Goal: Book appointment/travel/reservation

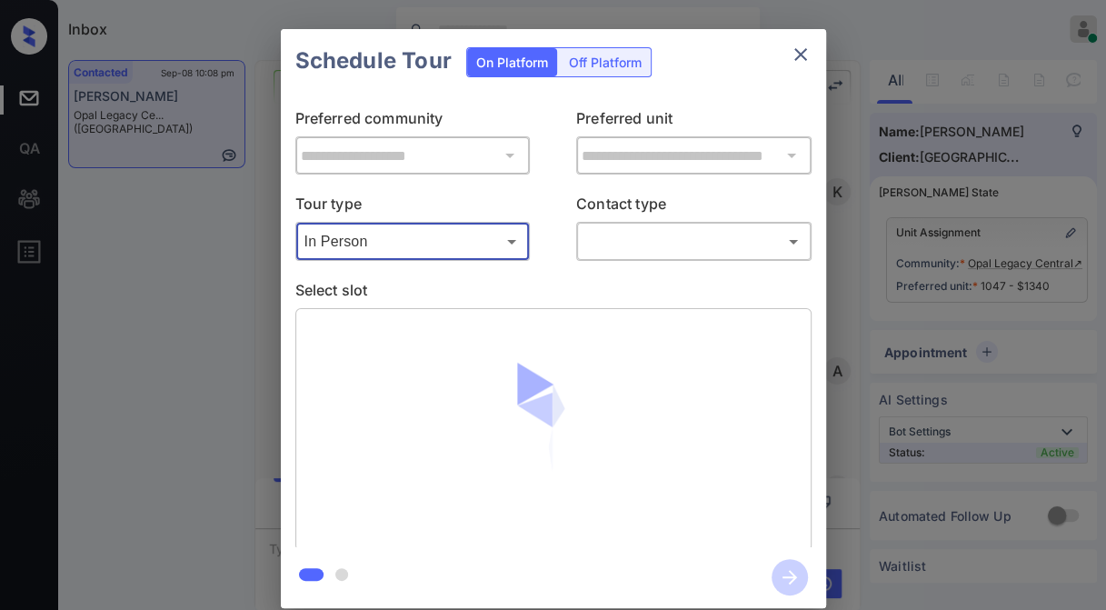
scroll to position [2110, 0]
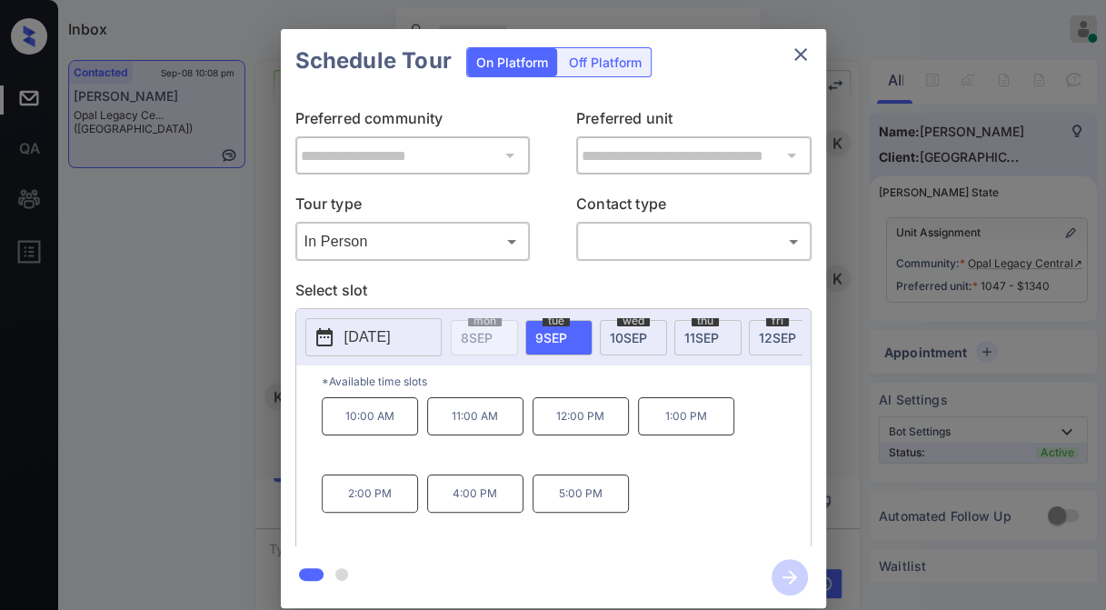
click at [424, 339] on button "2025-09-09" at bounding box center [373, 337] width 136 height 38
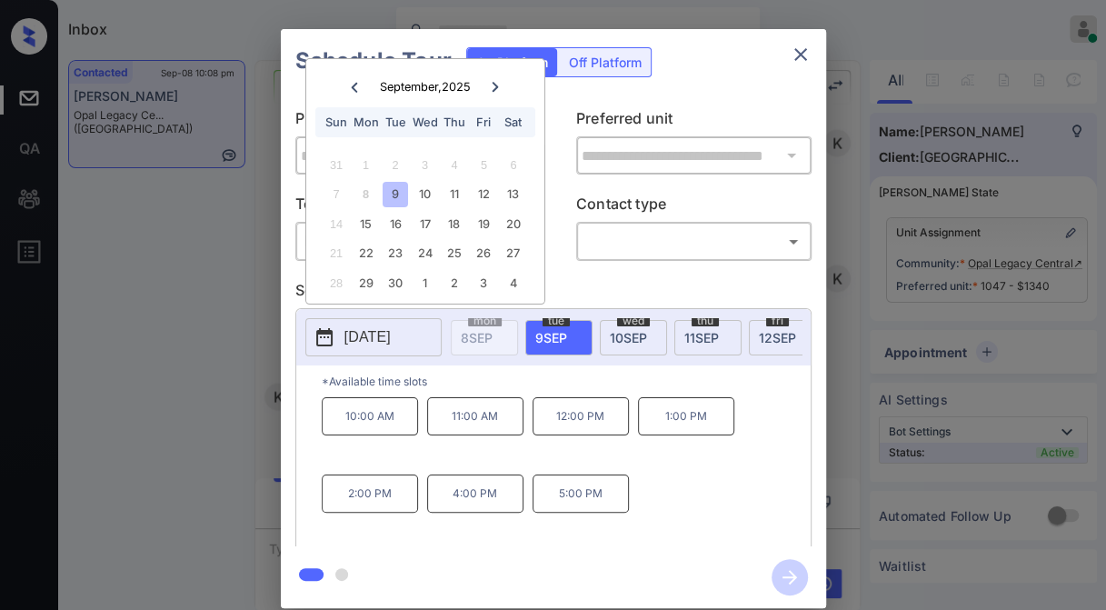
click at [485, 80] on div at bounding box center [494, 86] width 25 height 23
click at [216, 221] on div "**********" at bounding box center [553, 318] width 1106 height 637
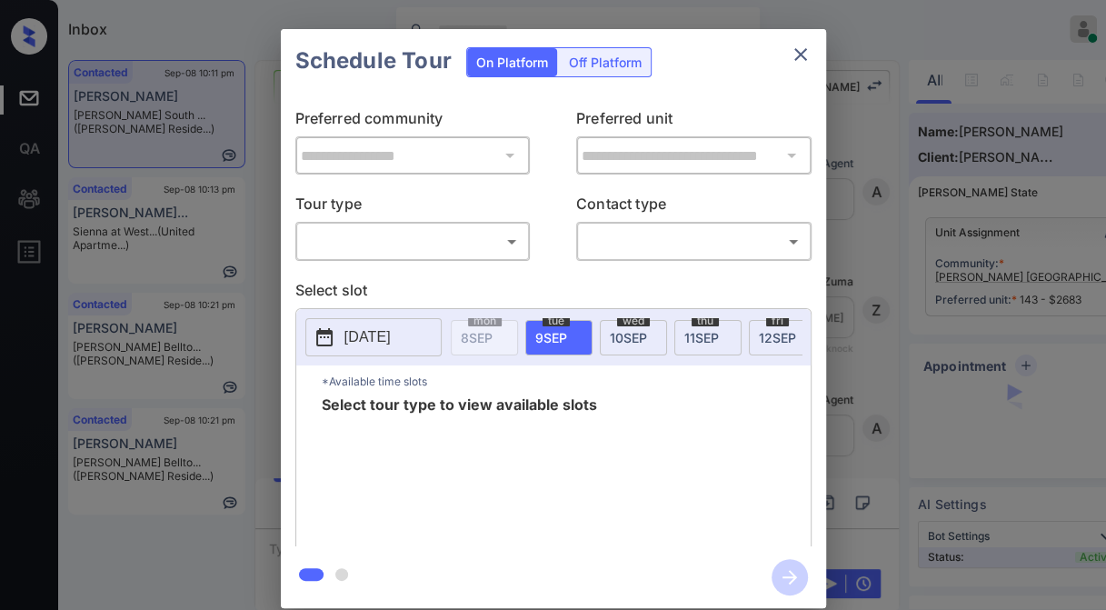
scroll to position [6408, 0]
click at [402, 245] on body "Inbox Jezcil Usanastre Online Set yourself offline Set yourself on break Profil…" at bounding box center [553, 305] width 1106 height 610
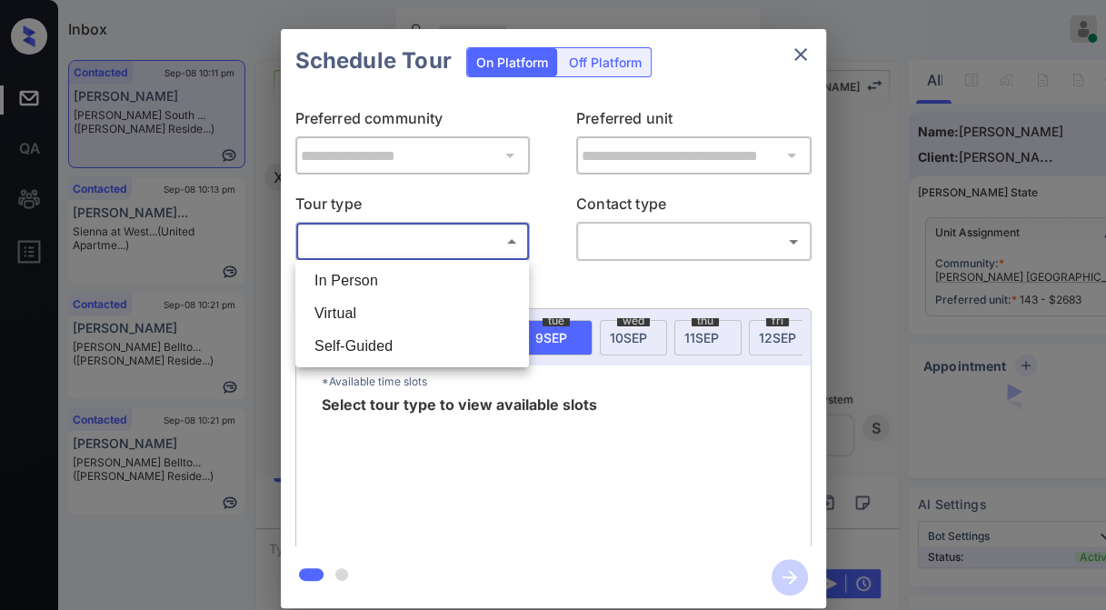
click at [393, 274] on li "In Person" at bounding box center [412, 280] width 224 height 33
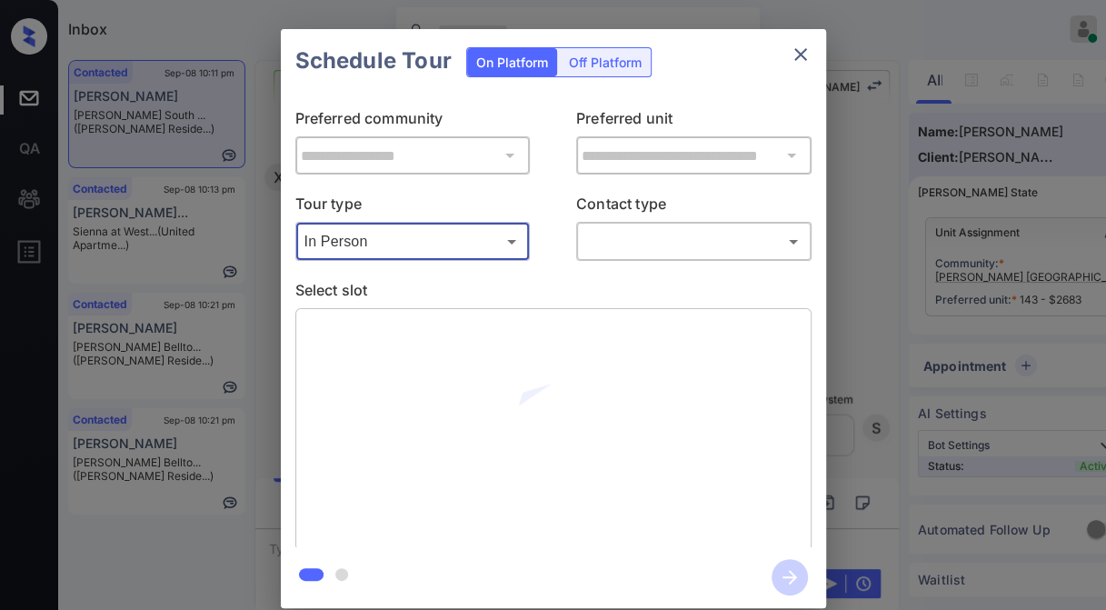
type input "********"
click at [601, 231] on body "Inbox Jezcil Usanastre Online Set yourself offline Set yourself on break Profil…" at bounding box center [553, 305] width 1106 height 610
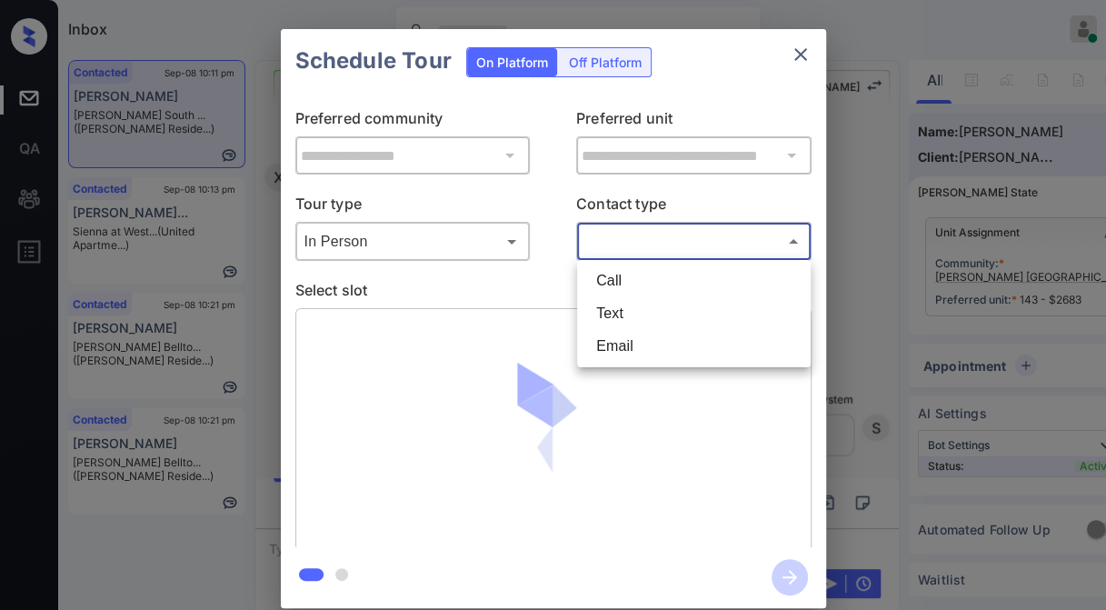
click at [603, 302] on li "Text" at bounding box center [694, 313] width 224 height 33
type input "****"
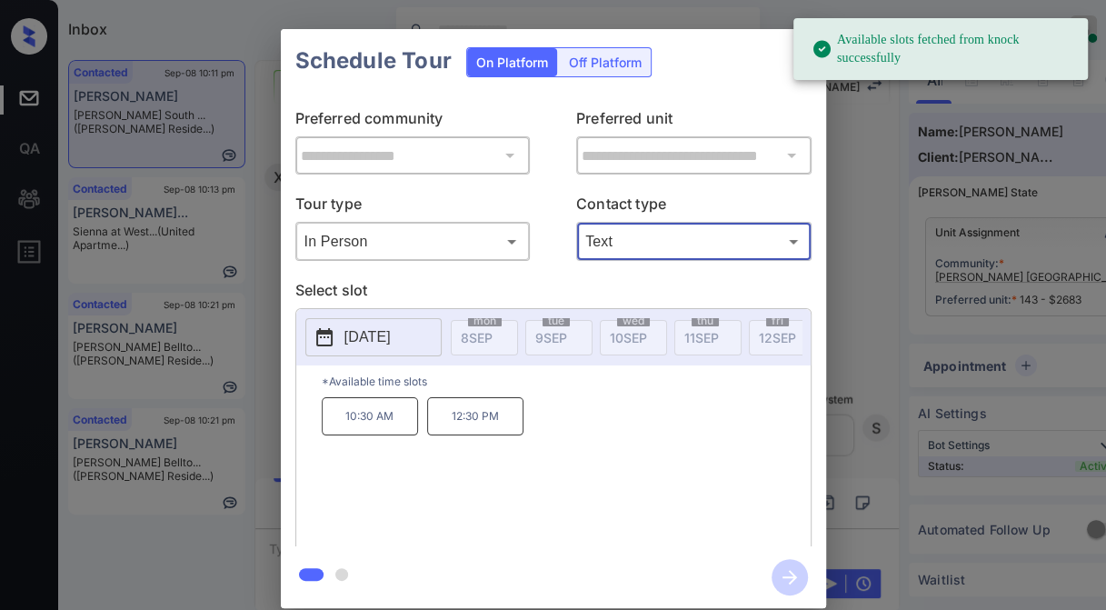
click at [884, 290] on div "**********" at bounding box center [553, 318] width 1106 height 637
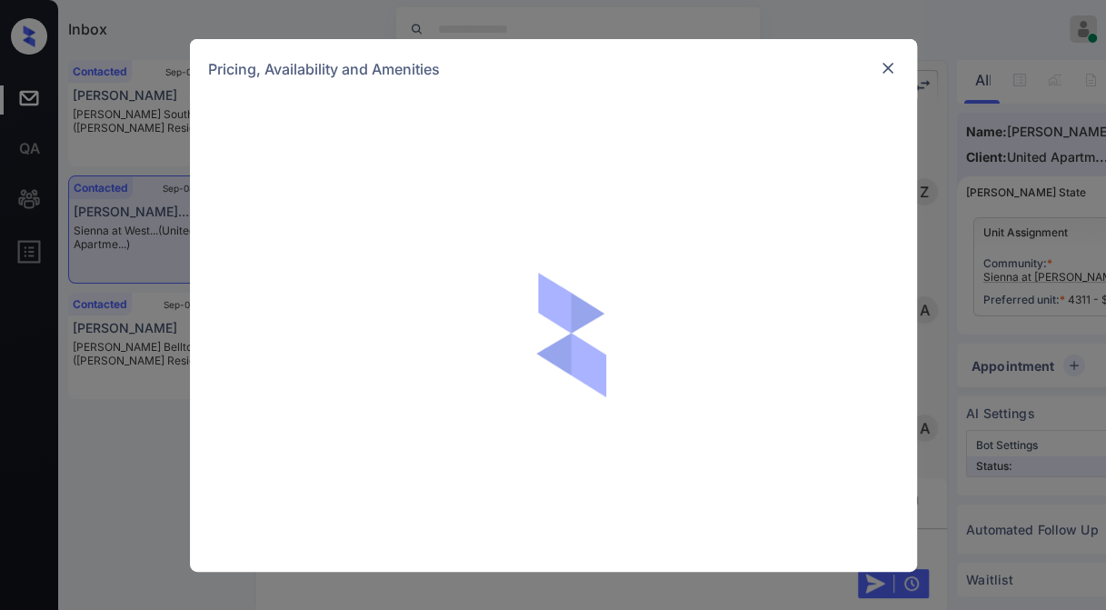
scroll to position [1739, 0]
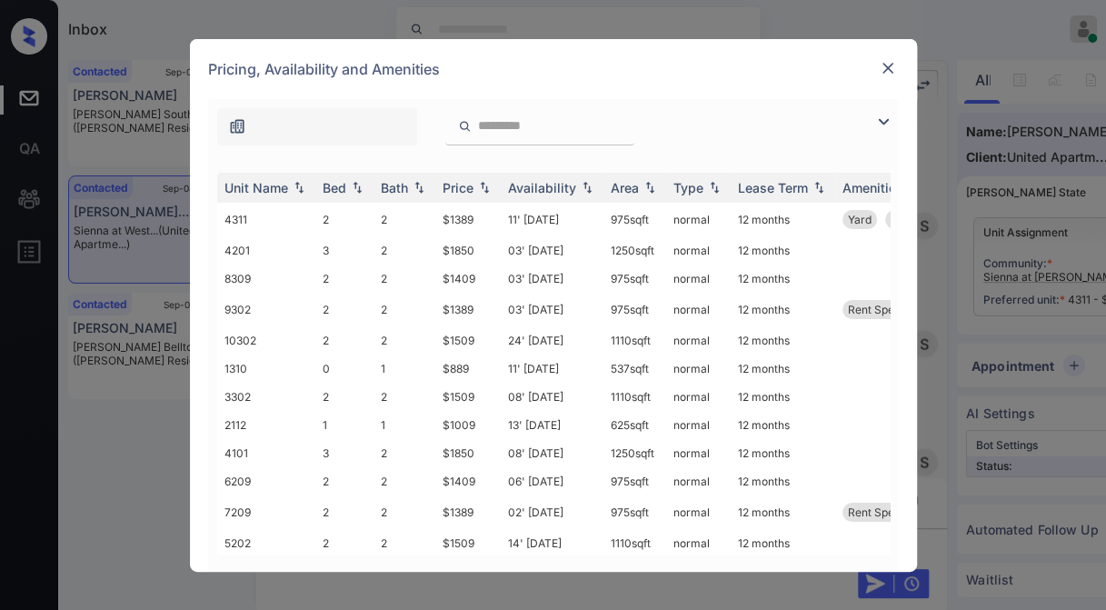
click at [884, 122] on img at bounding box center [883, 122] width 22 height 22
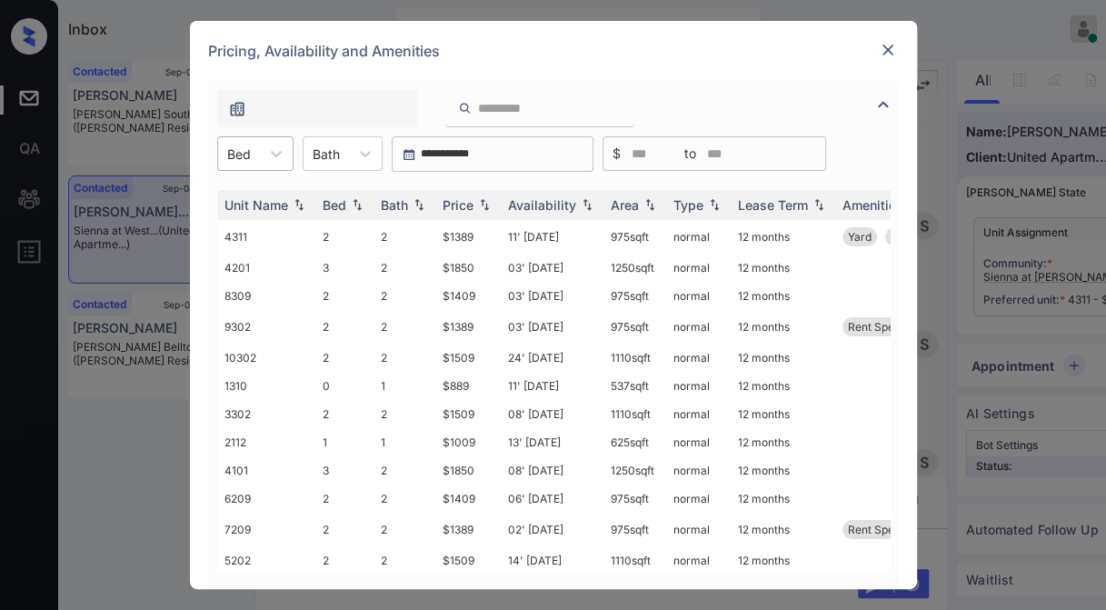
click at [248, 155] on div at bounding box center [239, 153] width 24 height 19
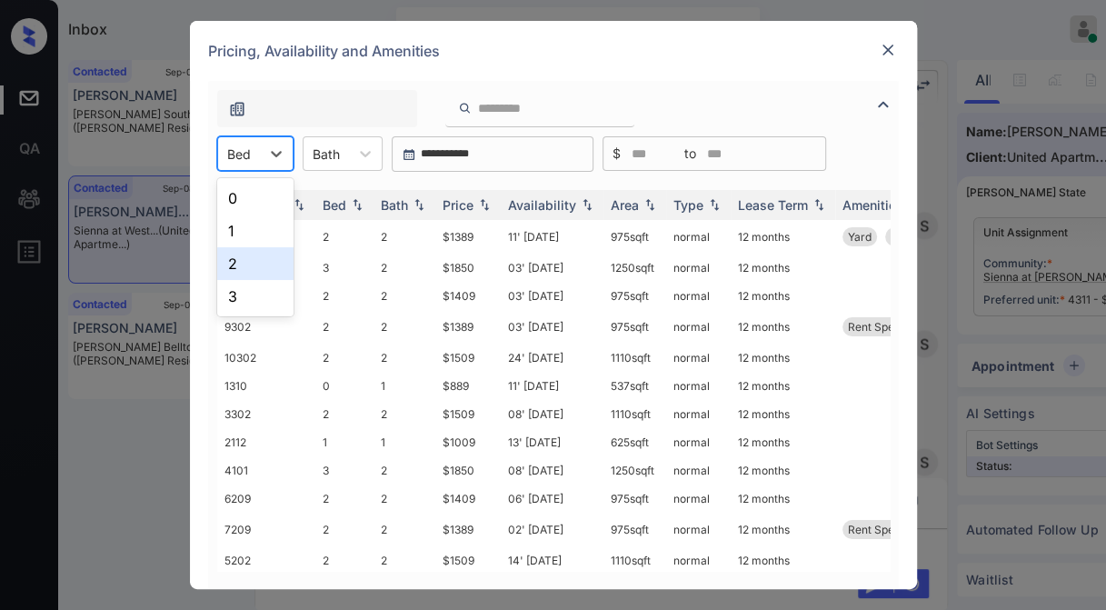
click at [244, 262] on div "2" at bounding box center [255, 263] width 76 height 33
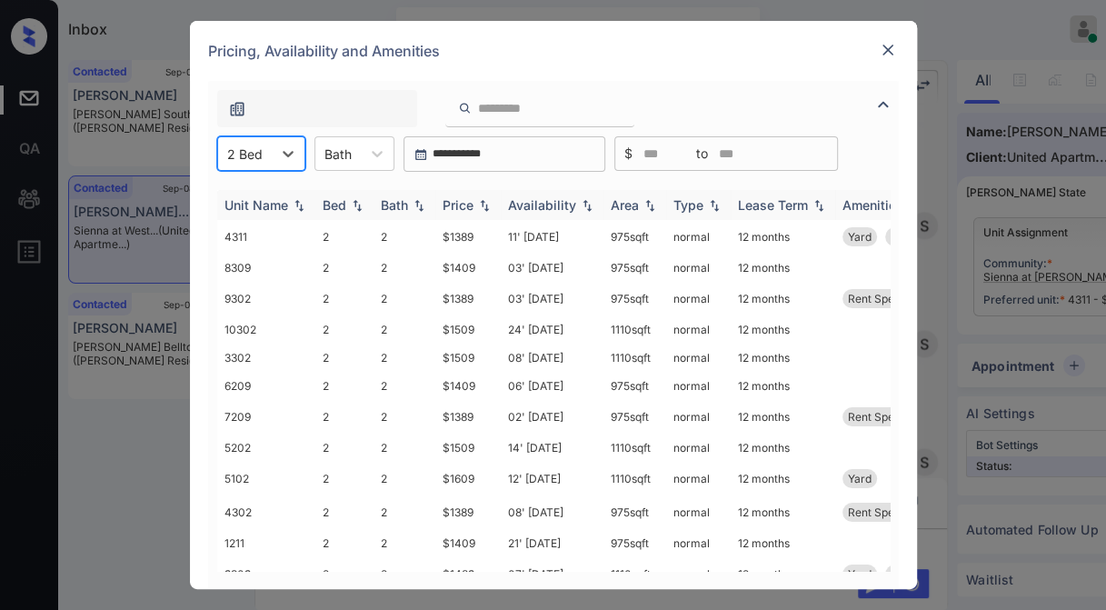
click at [477, 204] on img at bounding box center [484, 205] width 18 height 13
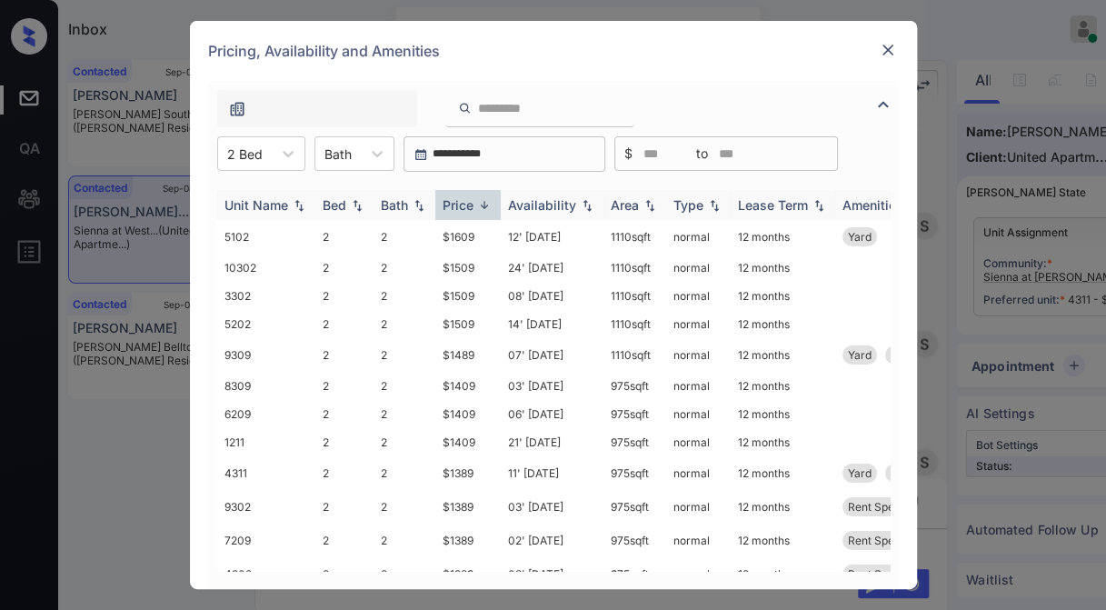
click at [477, 204] on img at bounding box center [484, 205] width 18 height 14
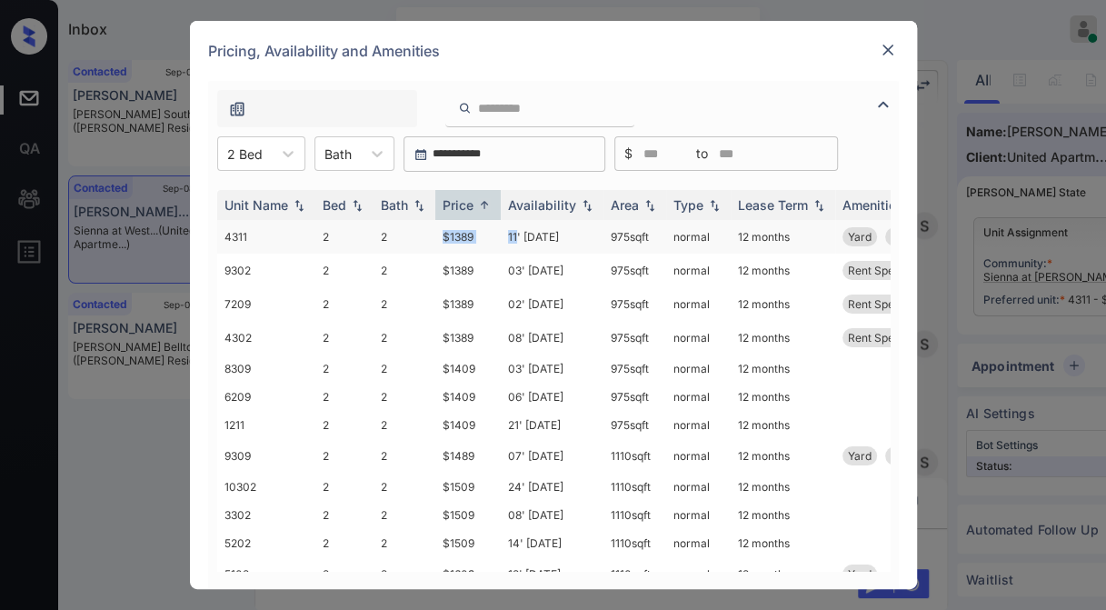
drag, startPoint x: 422, startPoint y: 235, endPoint x: 518, endPoint y: 235, distance: 95.4
click at [518, 235] on tr "4311 2 2 $1389 11' Apr 25 975 sqft normal 12 months Yard Rent Special 1" at bounding box center [691, 237] width 949 height 34
click at [518, 235] on td "11' Apr 25" at bounding box center [552, 237] width 103 height 34
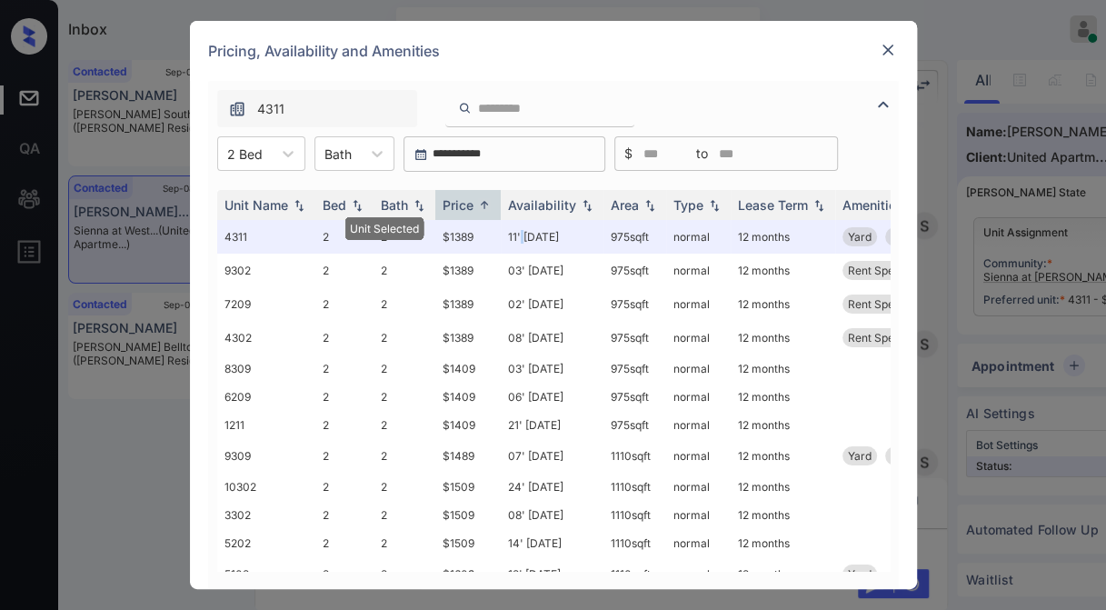
click at [887, 46] on img at bounding box center [888, 50] width 18 height 18
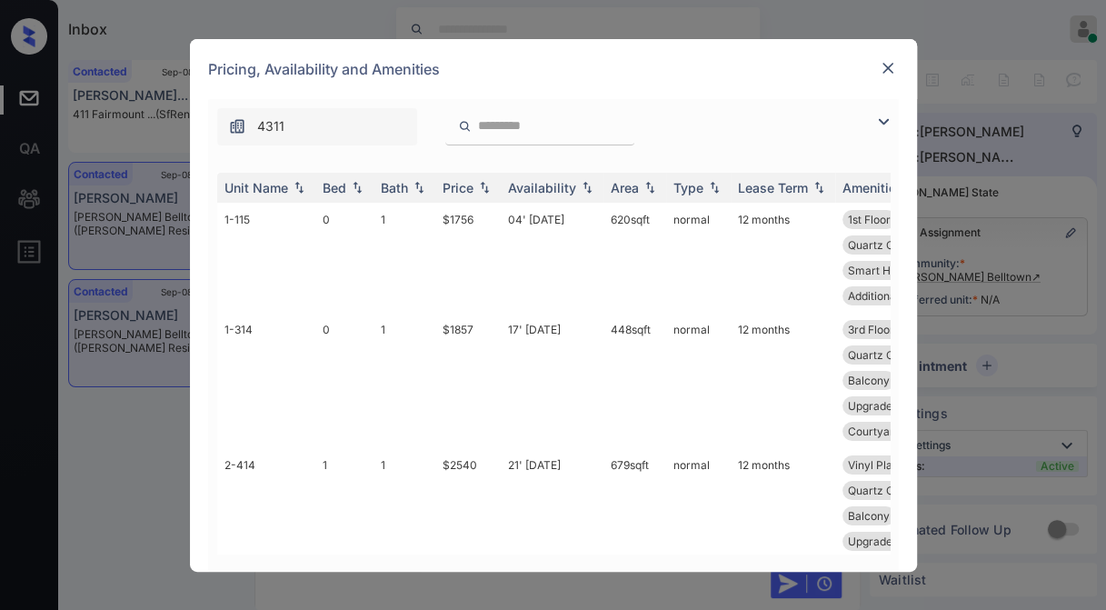
scroll to position [1137, 0]
click at [880, 124] on img at bounding box center [883, 122] width 22 height 22
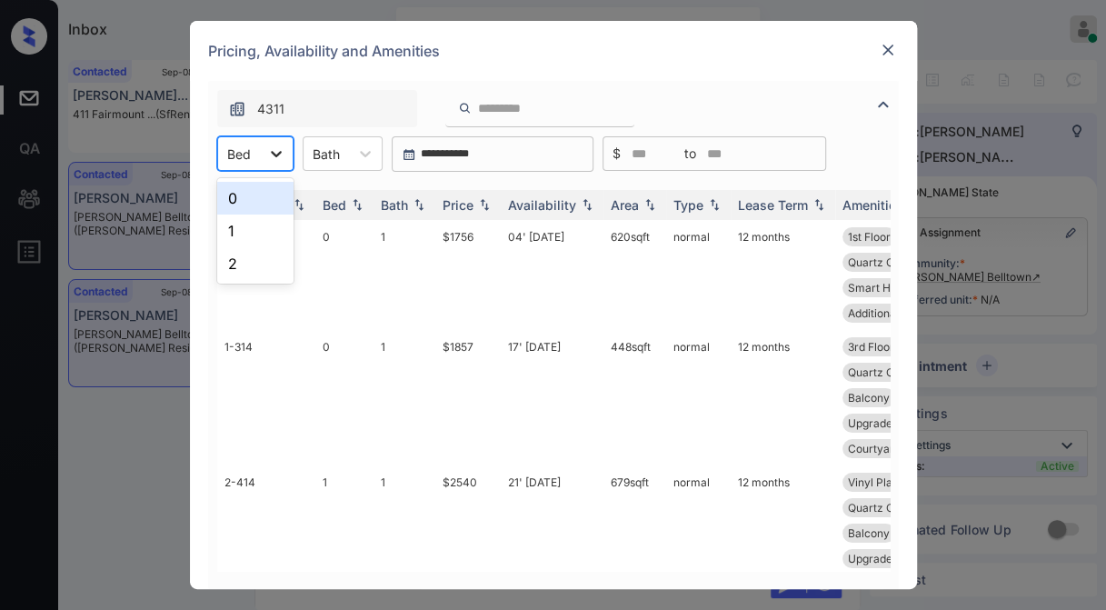
click at [283, 158] on div at bounding box center [276, 153] width 33 height 33
click at [253, 197] on div "0" at bounding box center [255, 198] width 76 height 33
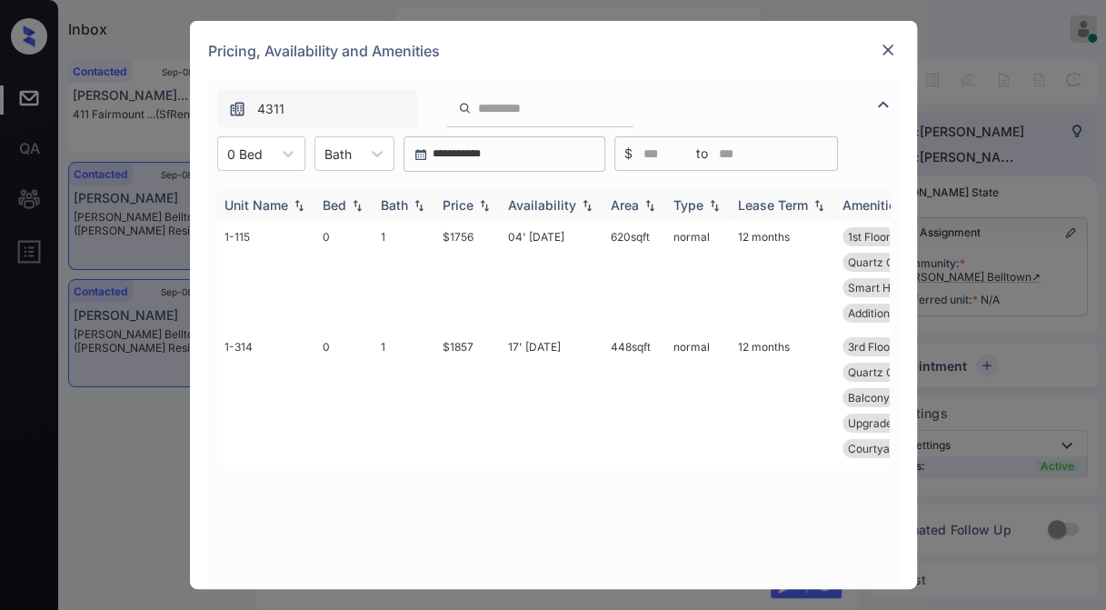
click at [479, 201] on img at bounding box center [484, 205] width 18 height 13
drag, startPoint x: 429, startPoint y: 237, endPoint x: 507, endPoint y: 240, distance: 78.2
click at [507, 240] on tr "1-115 0 1 $1756 04' Aug 25 620 sqft normal 12 months 1st Floor Upgrades: Studi.…" at bounding box center [691, 275] width 949 height 110
copy tr "$1756"
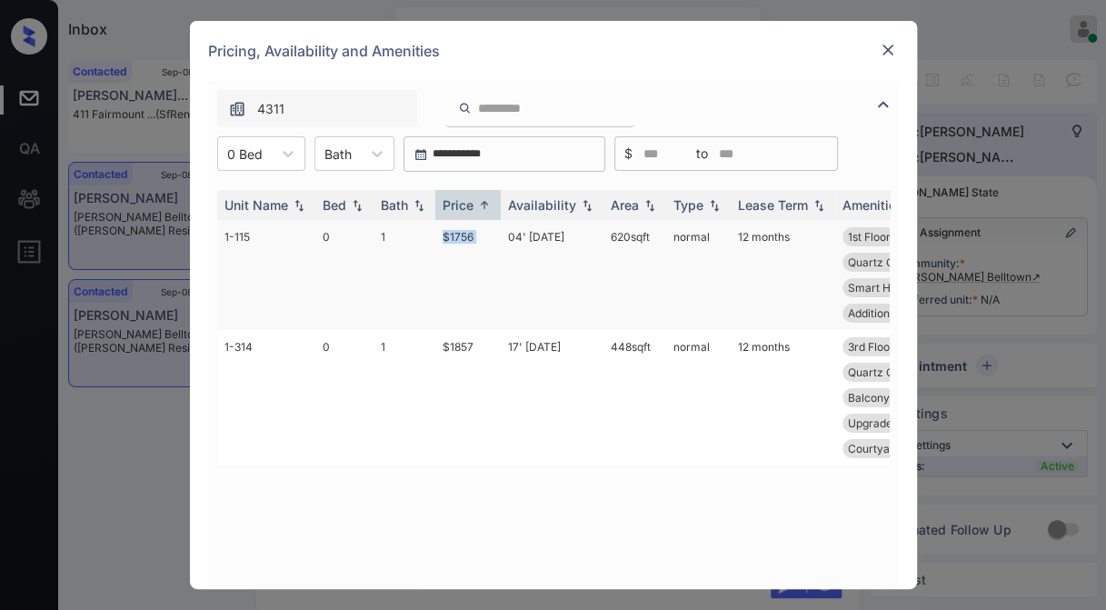
click at [494, 244] on td "$1756" at bounding box center [467, 275] width 65 height 110
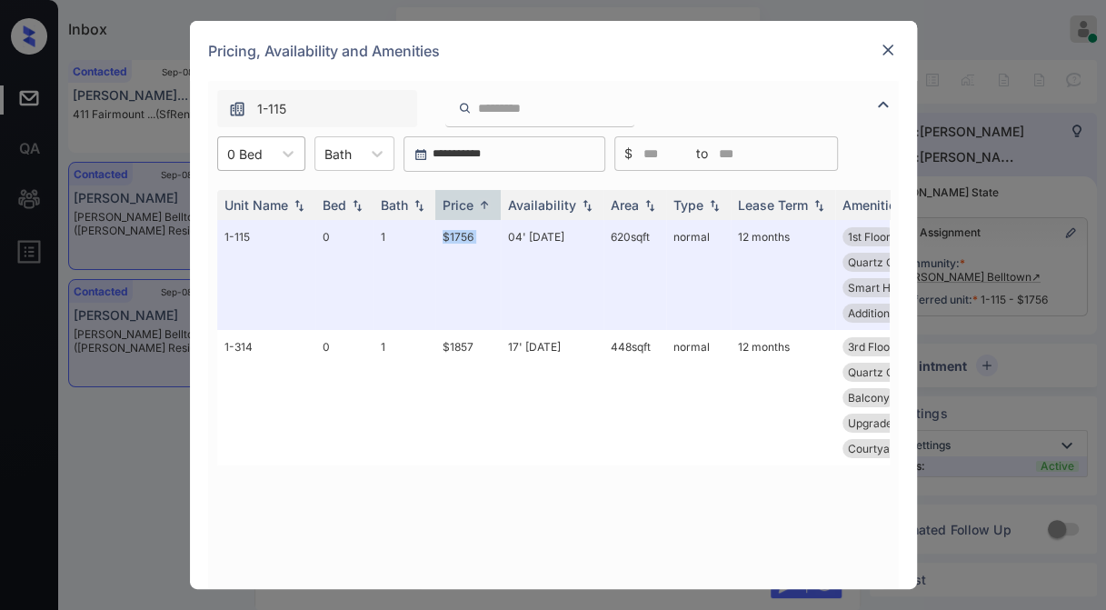
click at [269, 148] on div "0 Bed" at bounding box center [245, 154] width 54 height 26
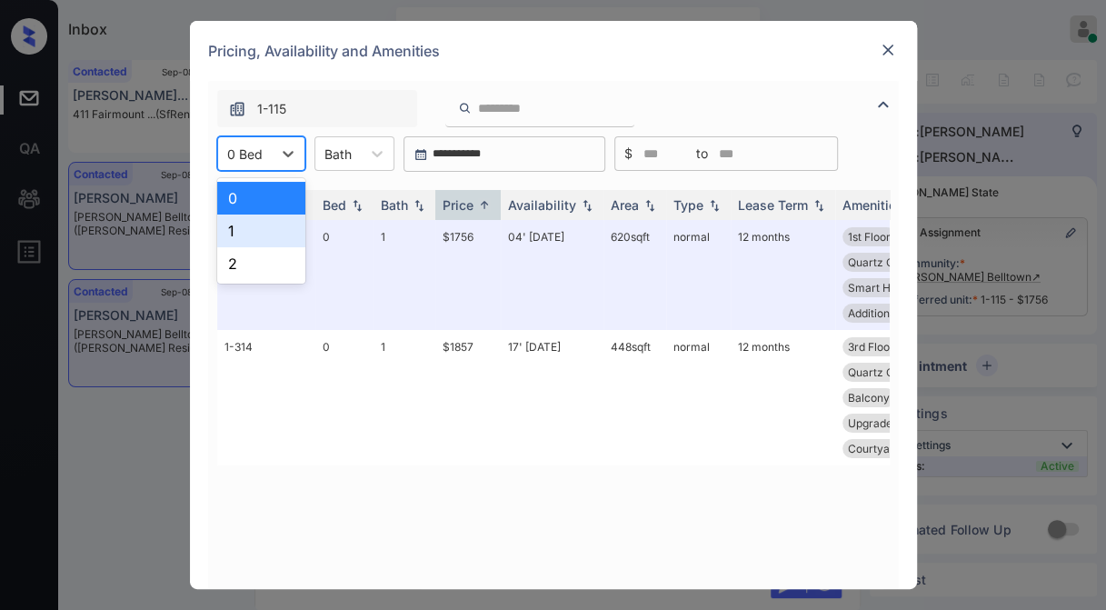
click at [263, 214] on div "1" at bounding box center [261, 230] width 88 height 33
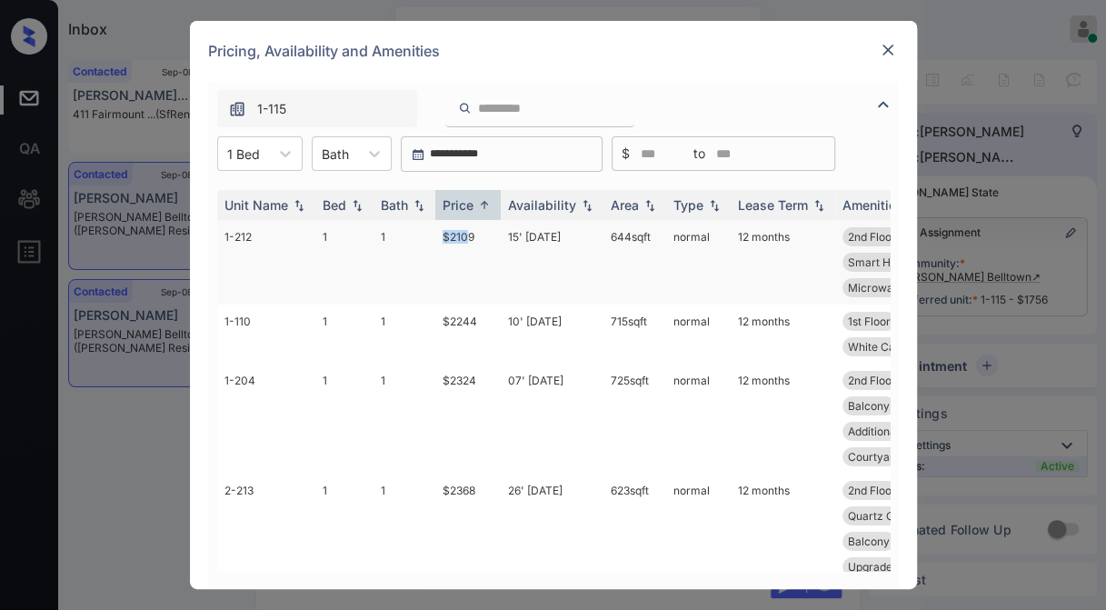
drag, startPoint x: 441, startPoint y: 243, endPoint x: 470, endPoint y: 243, distance: 29.1
click at [470, 243] on td "$2109" at bounding box center [467, 262] width 65 height 84
click at [474, 243] on td "$2109" at bounding box center [467, 262] width 65 height 84
drag, startPoint x: 480, startPoint y: 237, endPoint x: 405, endPoint y: 253, distance: 76.3
click at [405, 253] on tr "1-212 1 1 $2109 15' Oct 25 644 sqft normal 12 months 2nd Floor In-Home Washer .…" at bounding box center [691, 262] width 949 height 84
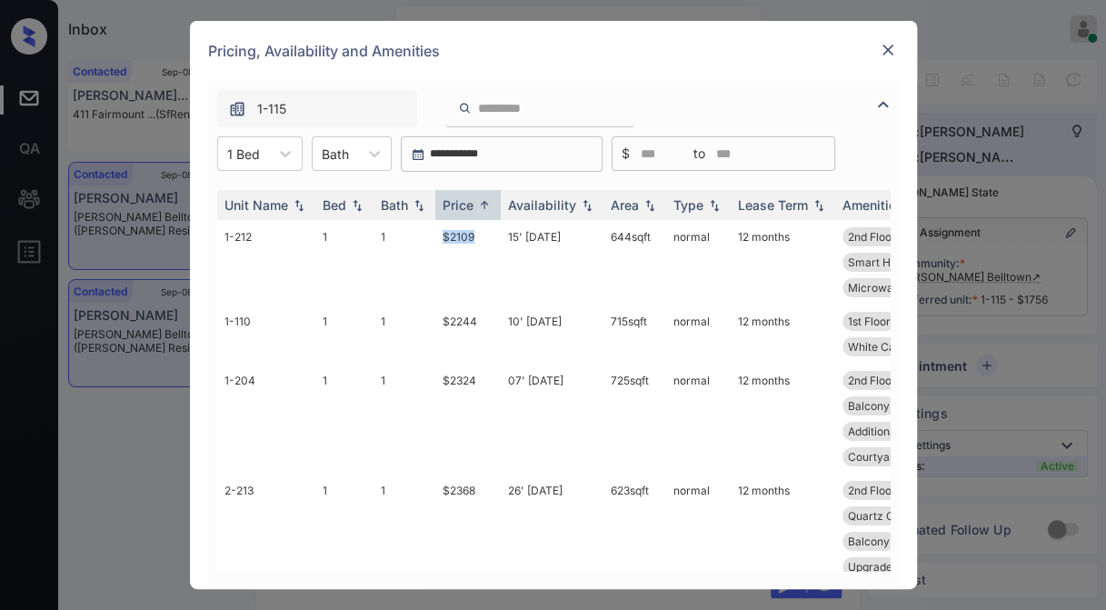
copy tr "$2109"
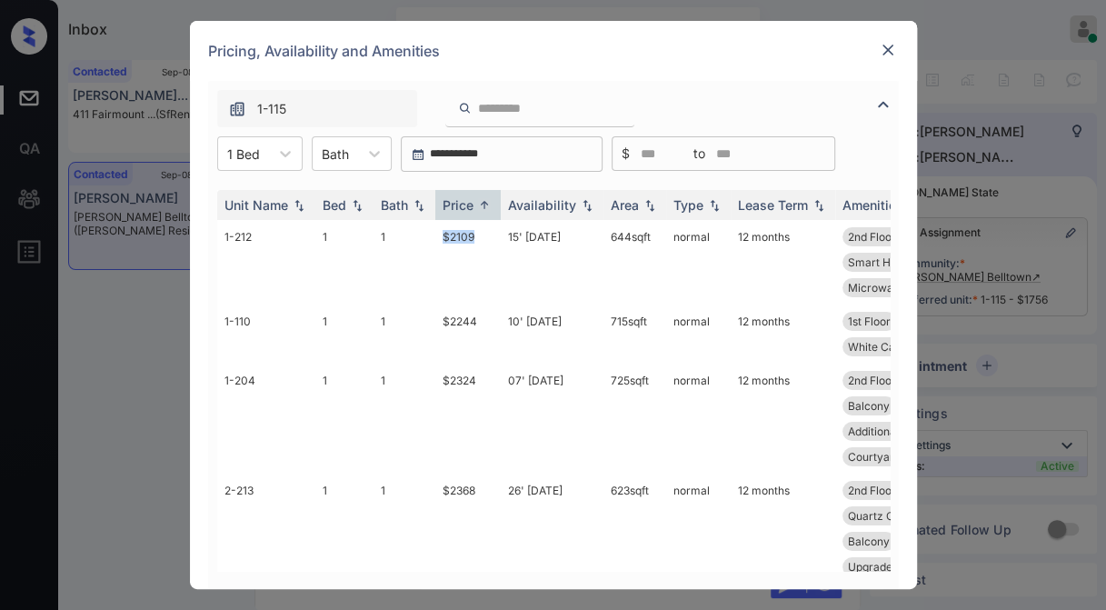
click at [887, 55] on img at bounding box center [888, 50] width 18 height 18
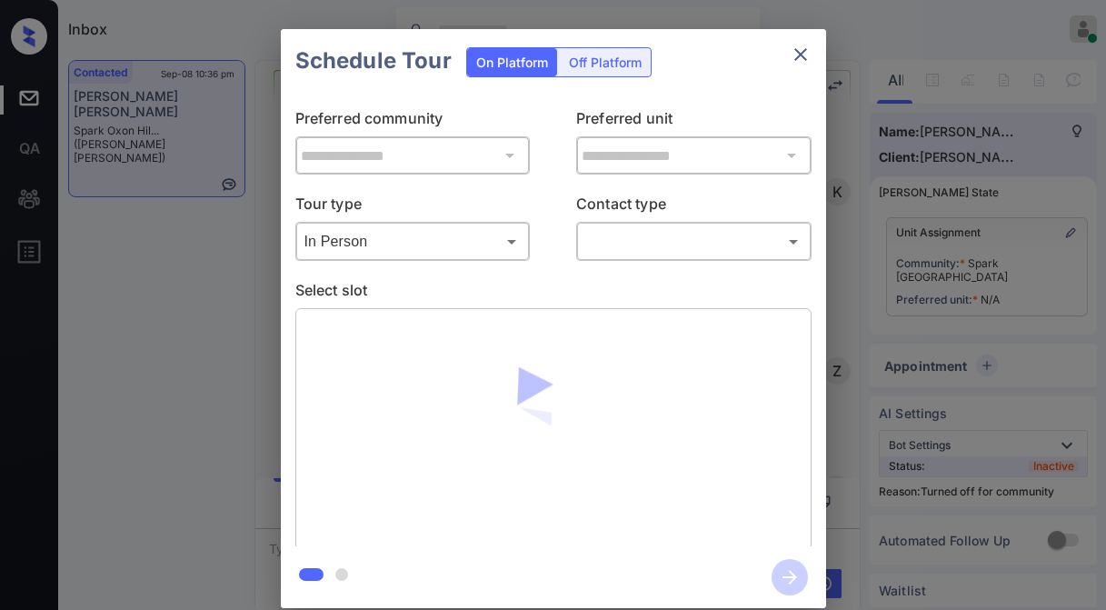
click at [643, 238] on body "Inbox Jezcil Usanastre Online Set yourself offline Set yourself on break Profil…" at bounding box center [553, 305] width 1106 height 610
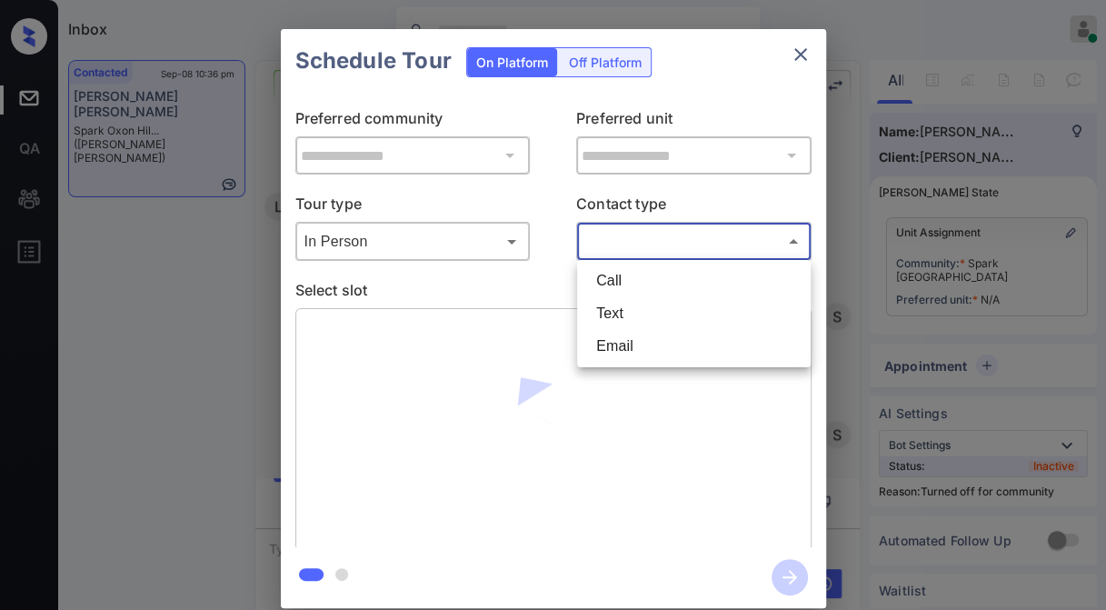
click at [649, 311] on li "Text" at bounding box center [694, 313] width 224 height 33
type input "****"
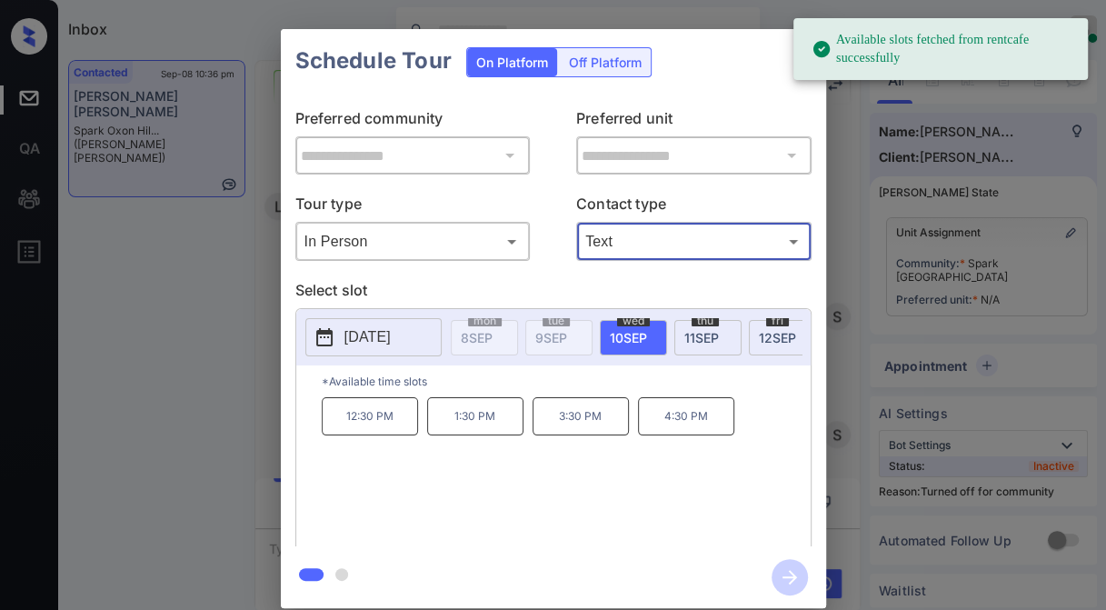
click at [759, 338] on span "[DATE]" at bounding box center [777, 337] width 37 height 15
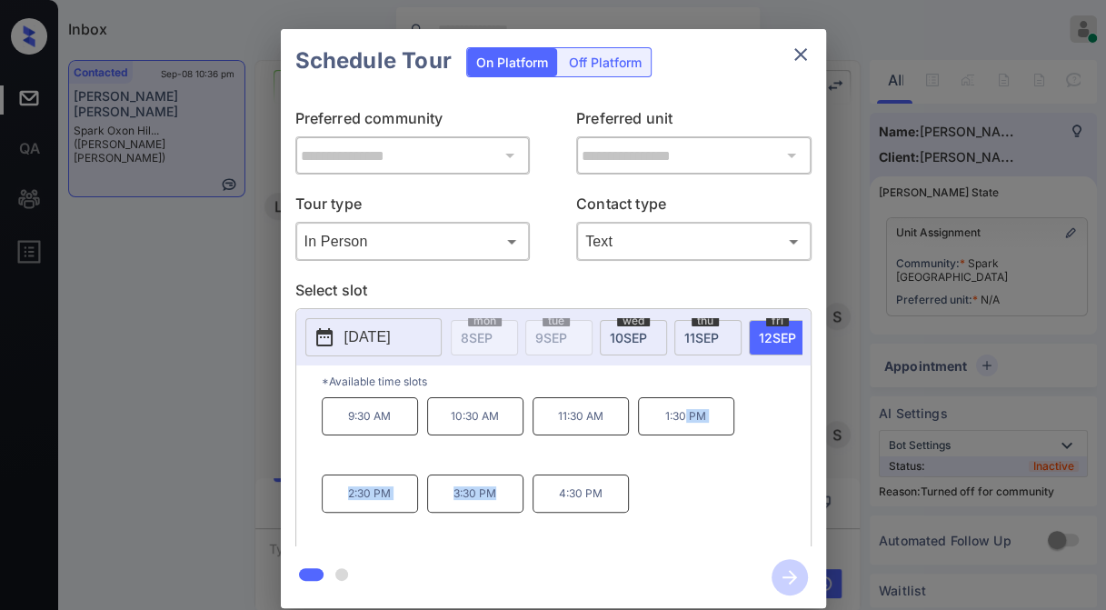
drag, startPoint x: 523, startPoint y: 499, endPoint x: 684, endPoint y: 498, distance: 160.8
click at [684, 498] on div "9:30 AM 10:30 AM 11:30 AM 1:30 PM 2:30 PM 3:30 PM 4:30 PM" at bounding box center [566, 469] width 489 height 145
click at [580, 504] on p "4:30 PM" at bounding box center [580, 493] width 96 height 38
drag, startPoint x: 555, startPoint y: 505, endPoint x: 625, endPoint y: 502, distance: 70.0
click at [625, 502] on p "4:30 PM" at bounding box center [580, 493] width 96 height 38
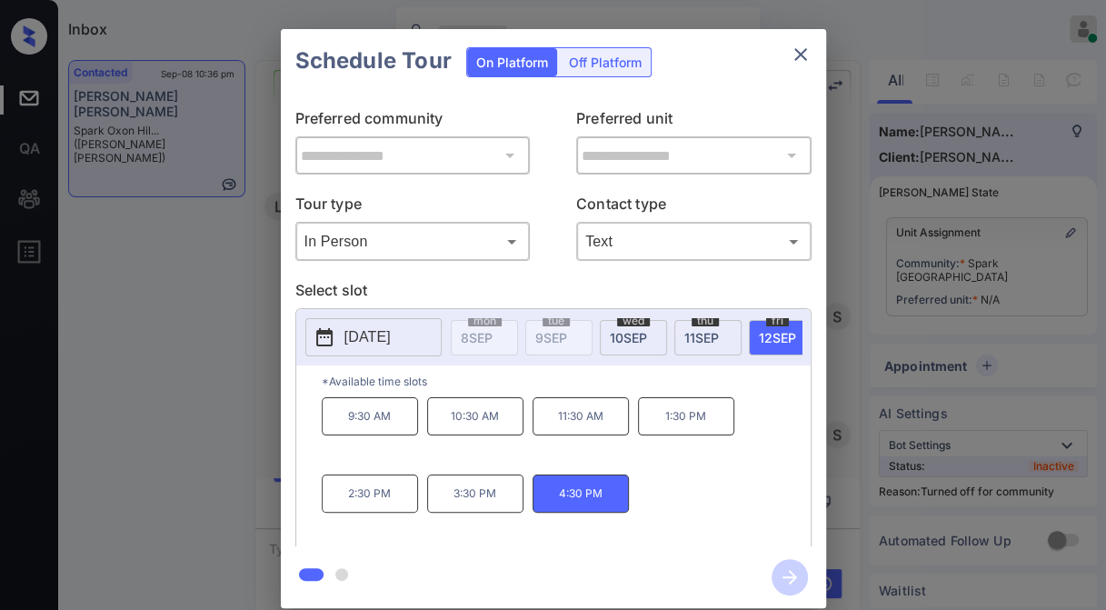
click at [202, 456] on div "**********" at bounding box center [553, 318] width 1106 height 637
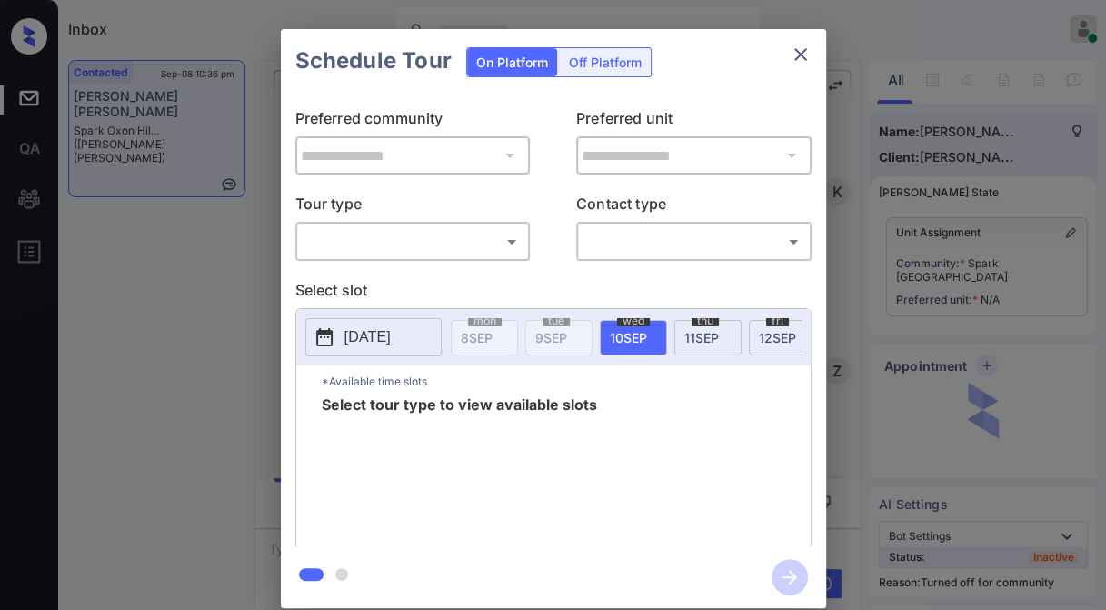
scroll to position [992, 0]
click at [459, 240] on body "Inbox Jezcil Usanastre Online Set yourself offline Set yourself on break Profil…" at bounding box center [553, 305] width 1106 height 610
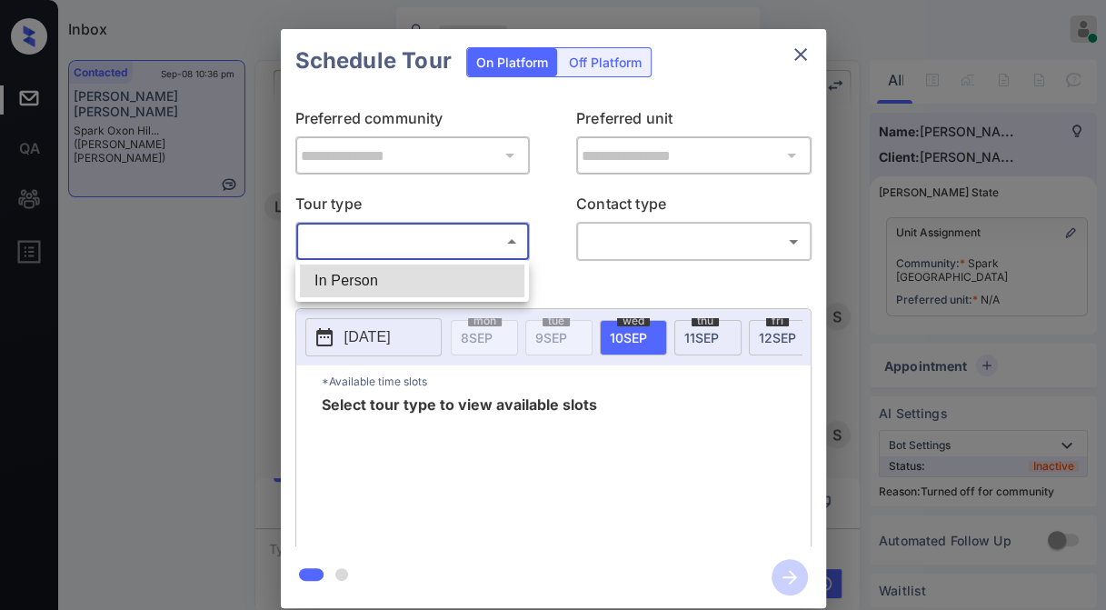
click at [422, 267] on li "In Person" at bounding box center [412, 280] width 224 height 33
type input "********"
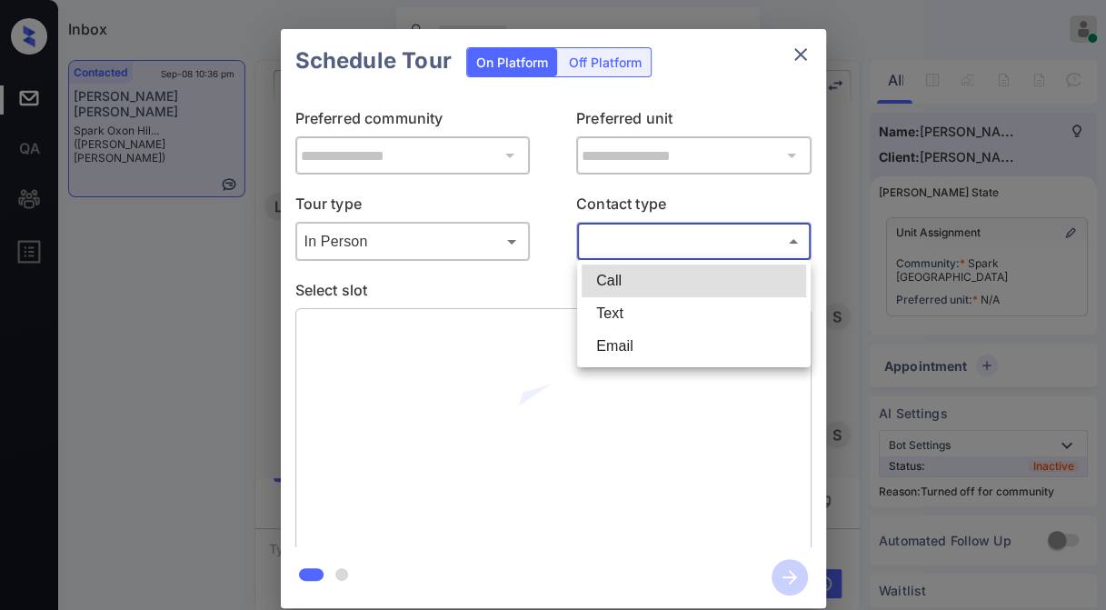
click at [601, 235] on body "Inbox Jezcil Usanastre Online Set yourself offline Set yourself on break Profil…" at bounding box center [553, 305] width 1106 height 610
click at [635, 333] on li "Email" at bounding box center [694, 346] width 224 height 33
type input "*****"
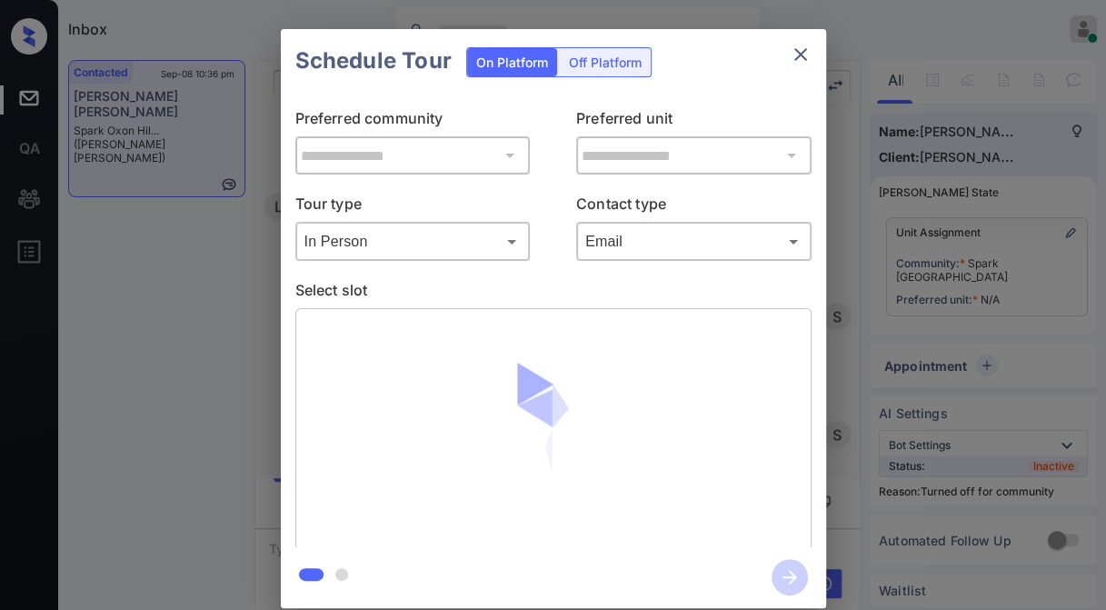
click at [632, 256] on div "Email ***** ​" at bounding box center [693, 241] width 235 height 39
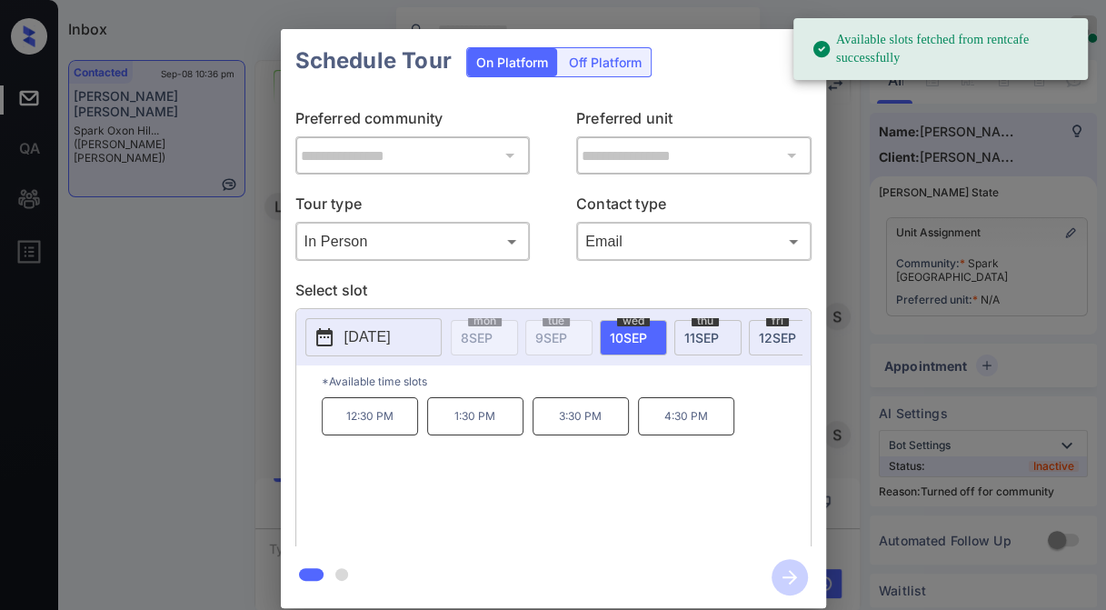
click at [783, 331] on span "[DATE]" at bounding box center [777, 337] width 37 height 15
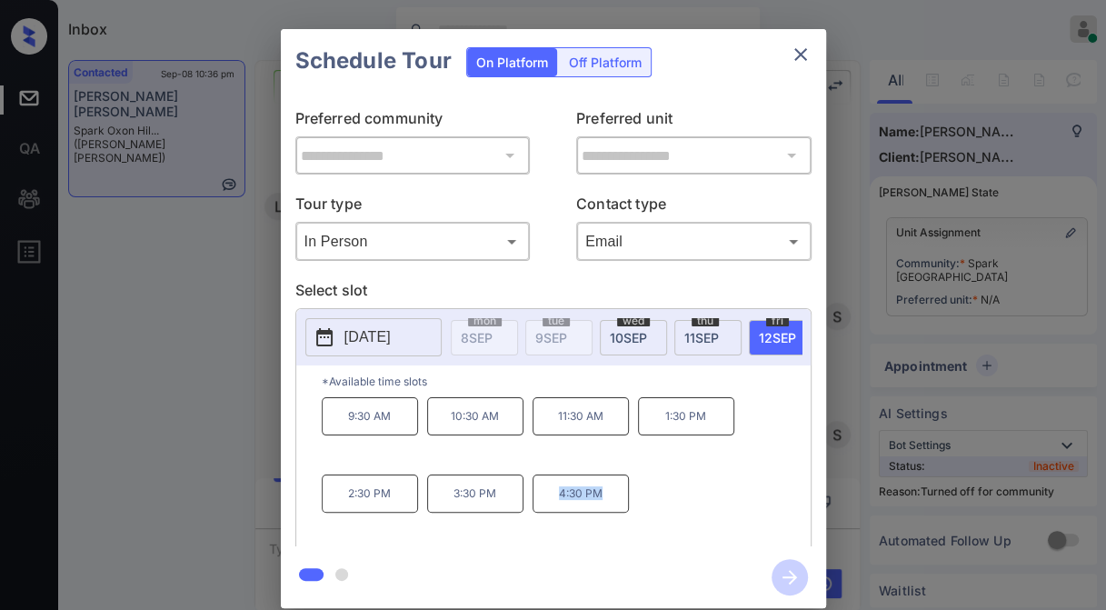
drag, startPoint x: 550, startPoint y: 497, endPoint x: 626, endPoint y: 495, distance: 76.3
click at [626, 495] on div "9:30 AM 10:30 AM 11:30 AM 1:30 PM 2:30 PM 3:30 PM 4:30 PM" at bounding box center [566, 469] width 489 height 145
click at [194, 403] on div "**********" at bounding box center [553, 318] width 1106 height 637
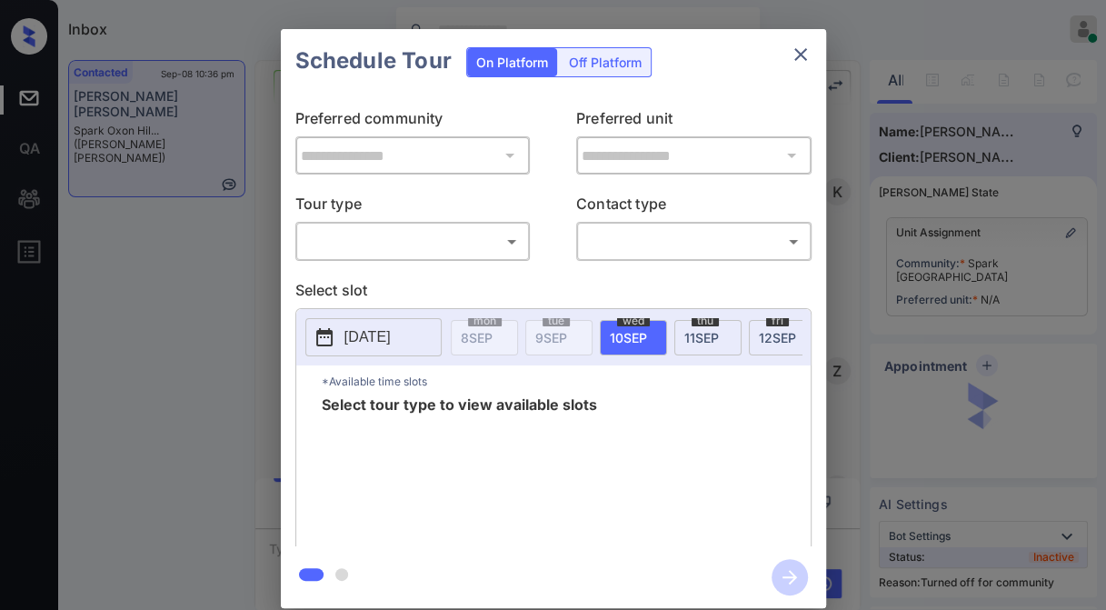
click at [451, 249] on body "Inbox Jezcil Usanastre Online Set yourself offline Set yourself on break Profil…" at bounding box center [553, 305] width 1106 height 610
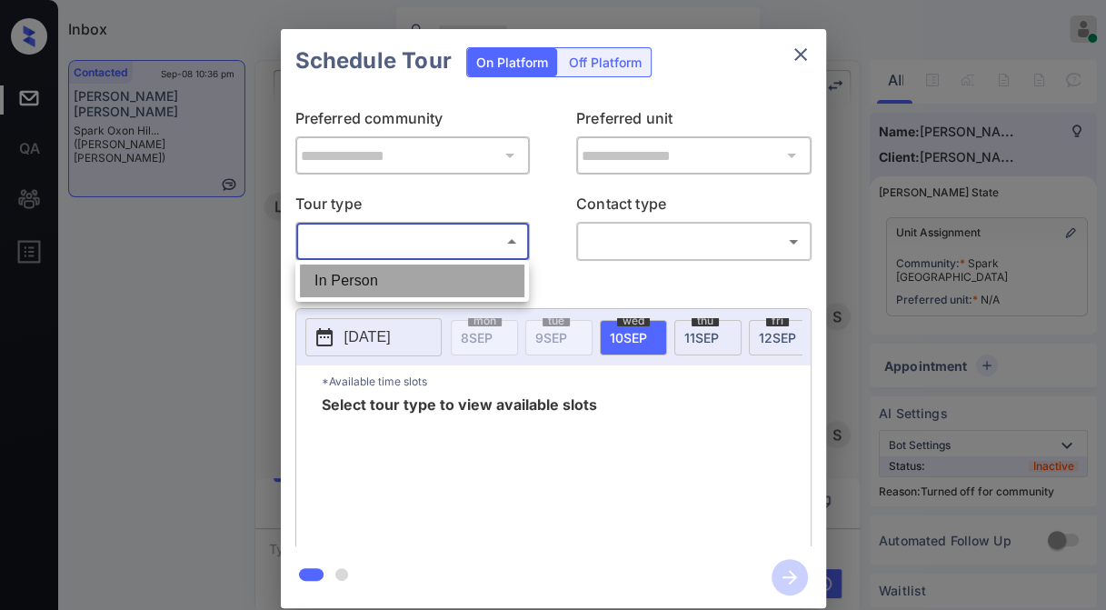
click at [438, 276] on li "In Person" at bounding box center [412, 280] width 224 height 33
type input "********"
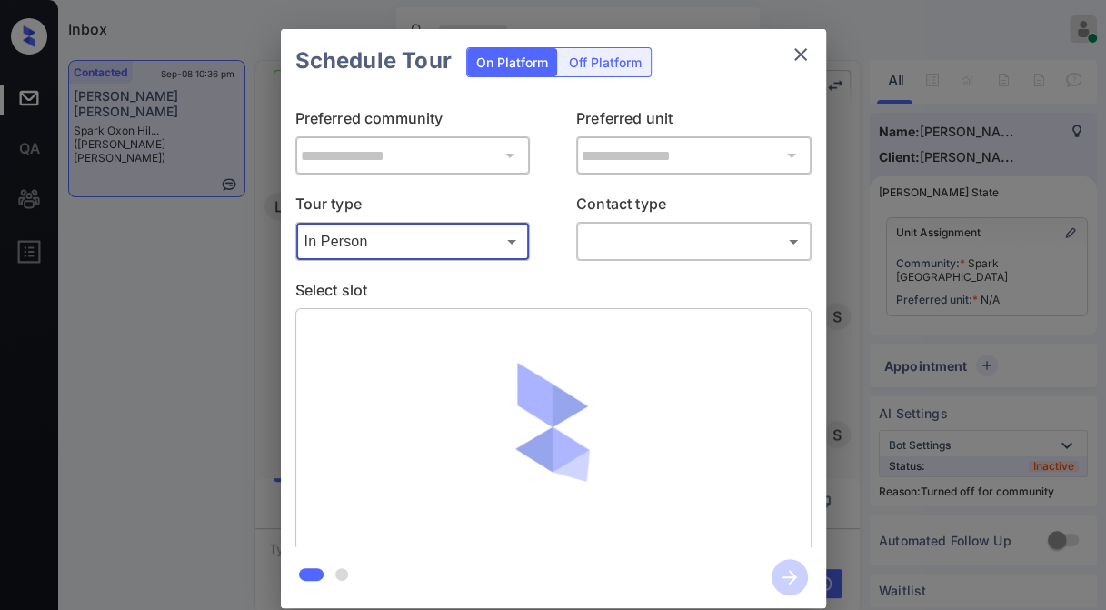
click at [630, 235] on body "Inbox Jezcil Usanastre Online Set yourself offline Set yourself on break Profil…" at bounding box center [553, 305] width 1106 height 610
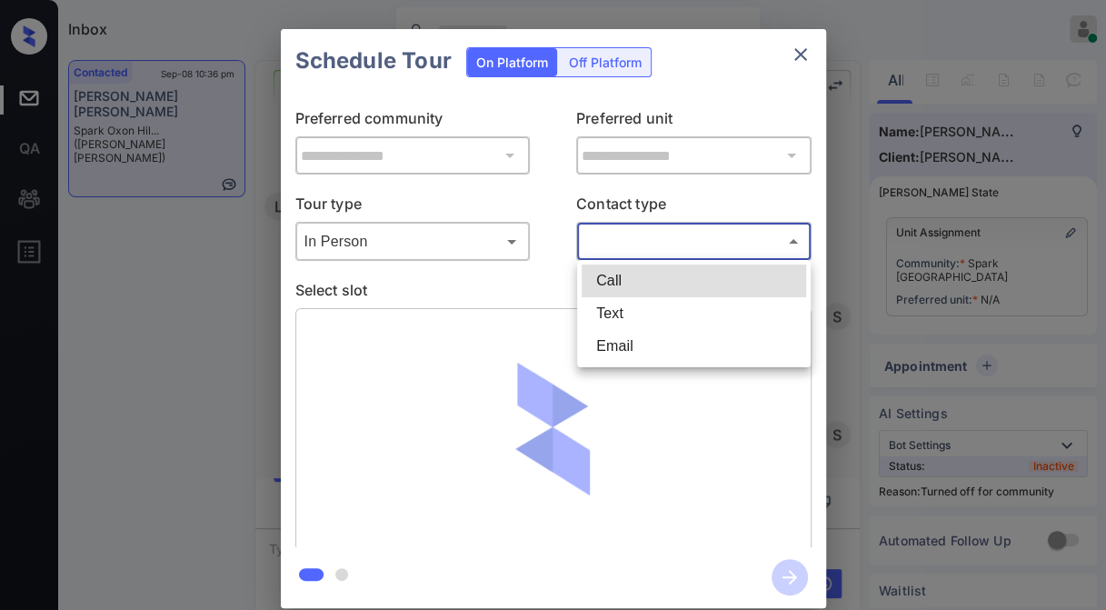
click at [639, 310] on li "Text" at bounding box center [694, 313] width 224 height 33
type input "****"
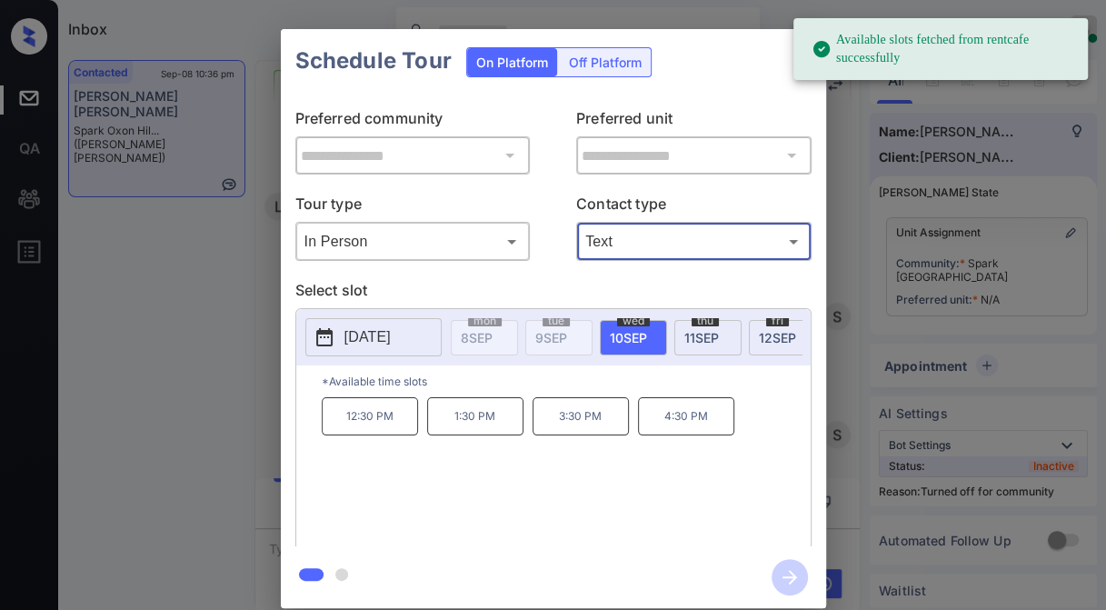
click at [772, 334] on span "[DATE]" at bounding box center [777, 337] width 37 height 15
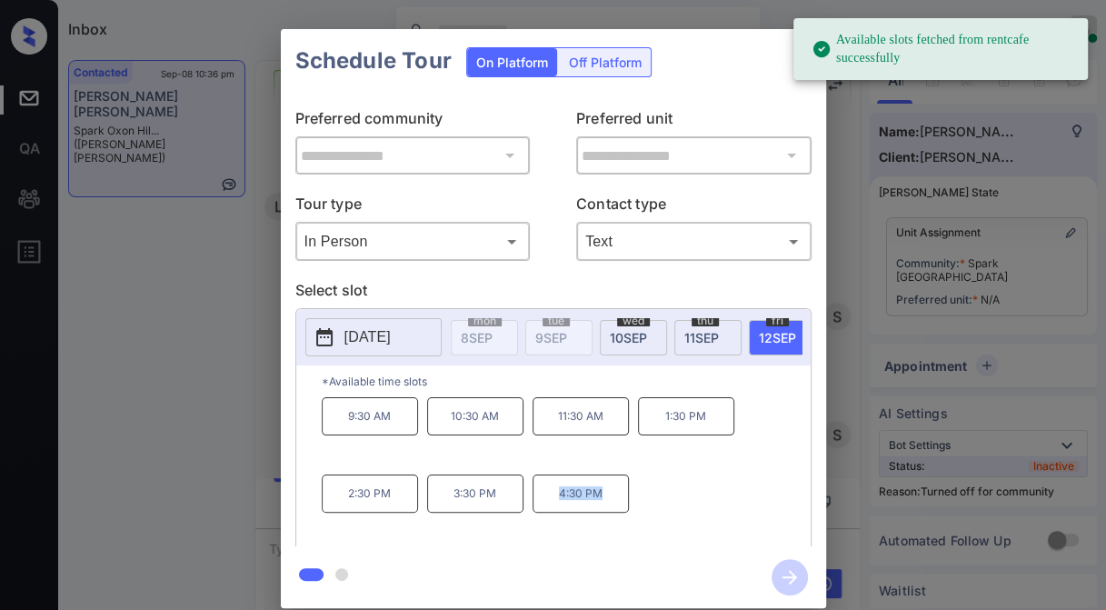
drag, startPoint x: 586, startPoint y: 496, endPoint x: 647, endPoint y: 489, distance: 61.3
click at [646, 492] on div "9:30 AM 10:30 AM 11:30 AM 1:30 PM 2:30 PM 3:30 PM 4:30 PM" at bounding box center [566, 469] width 489 height 145
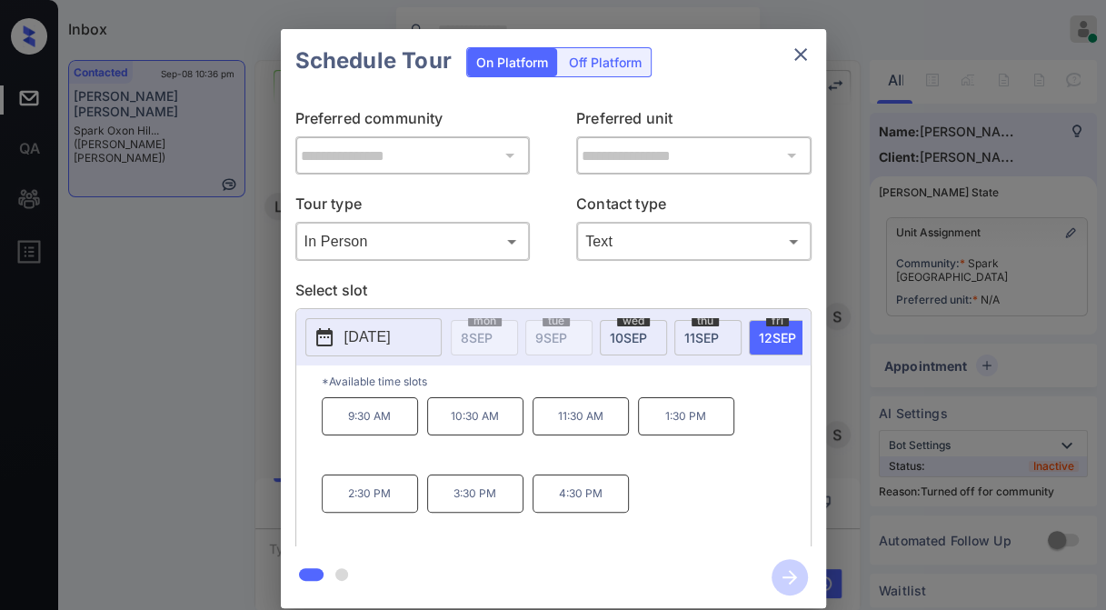
click at [218, 417] on div "**********" at bounding box center [553, 318] width 1106 height 637
